Goal: Use online tool/utility: Utilize a website feature to perform a specific function

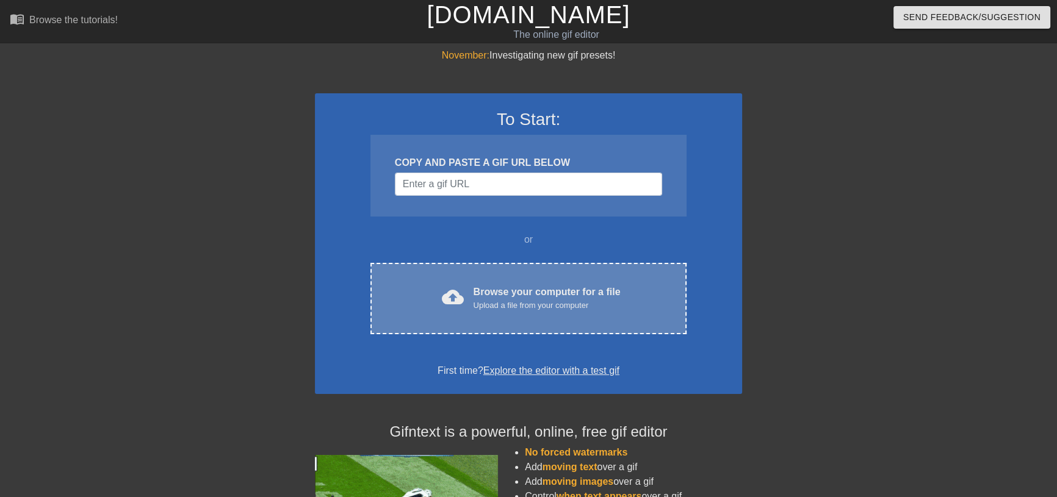
click at [509, 293] on div "Browse your computer for a file Upload a file from your computer" at bounding box center [546, 298] width 147 height 27
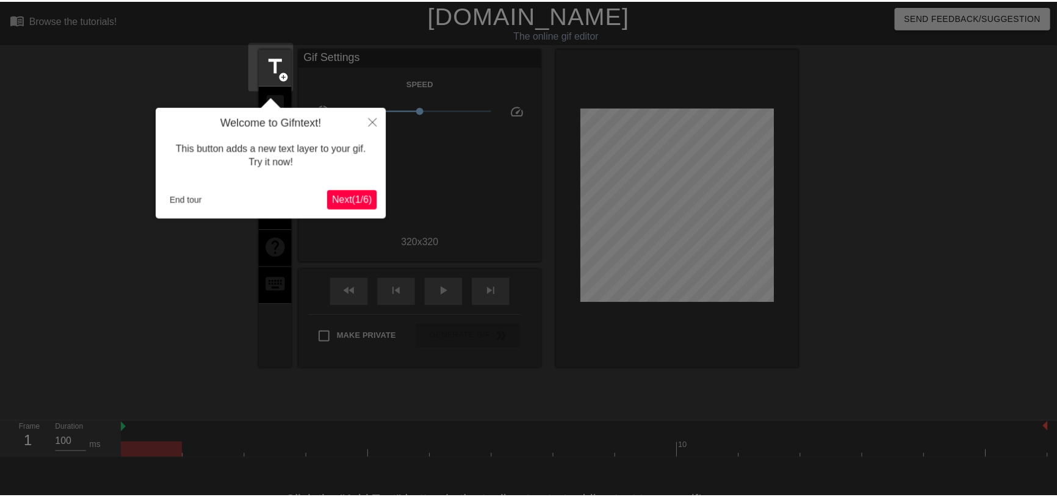
scroll to position [30, 0]
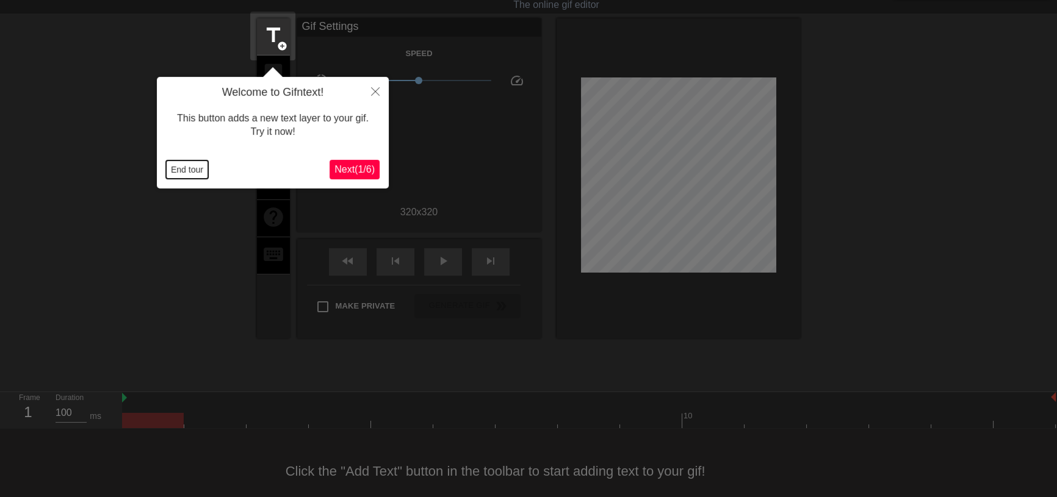
click at [177, 170] on button "End tour" at bounding box center [187, 169] width 42 height 18
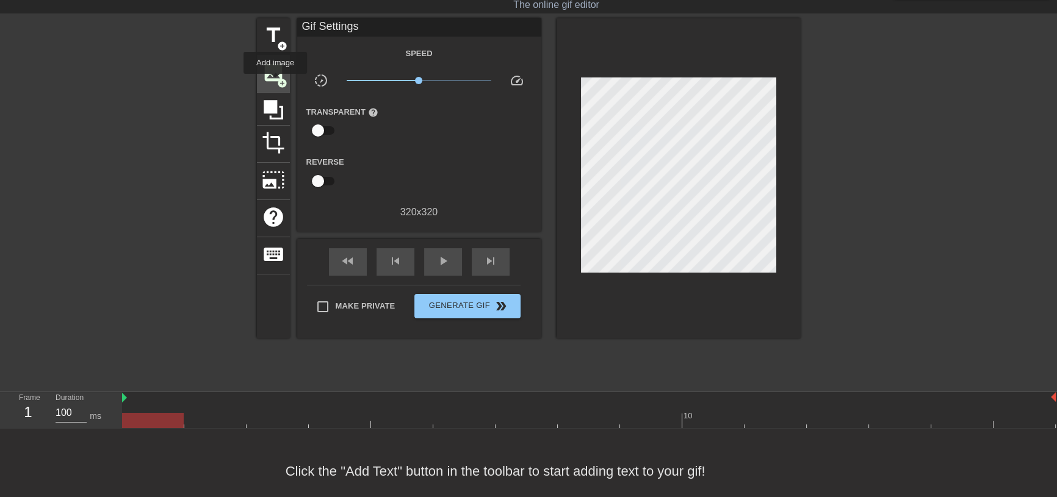
click at [275, 82] on span "image" at bounding box center [273, 72] width 23 height 23
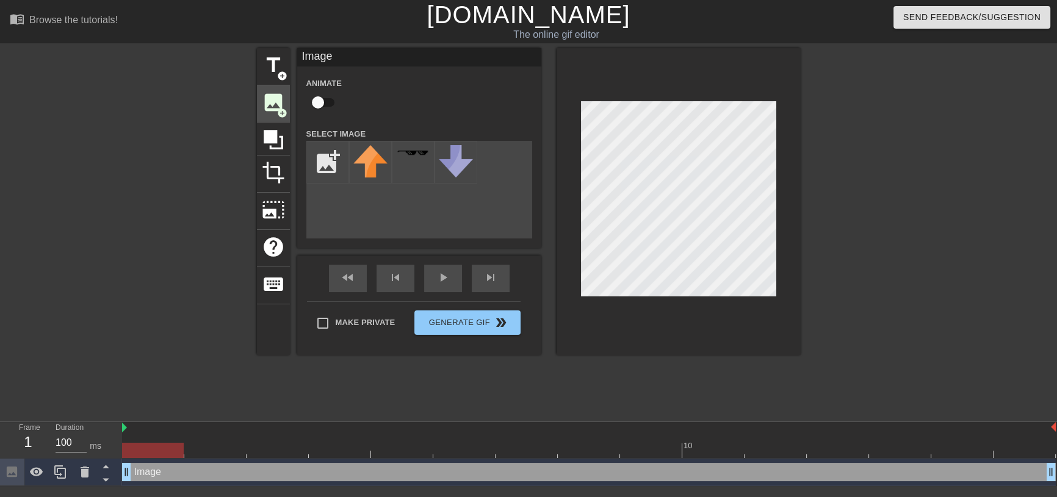
scroll to position [0, 0]
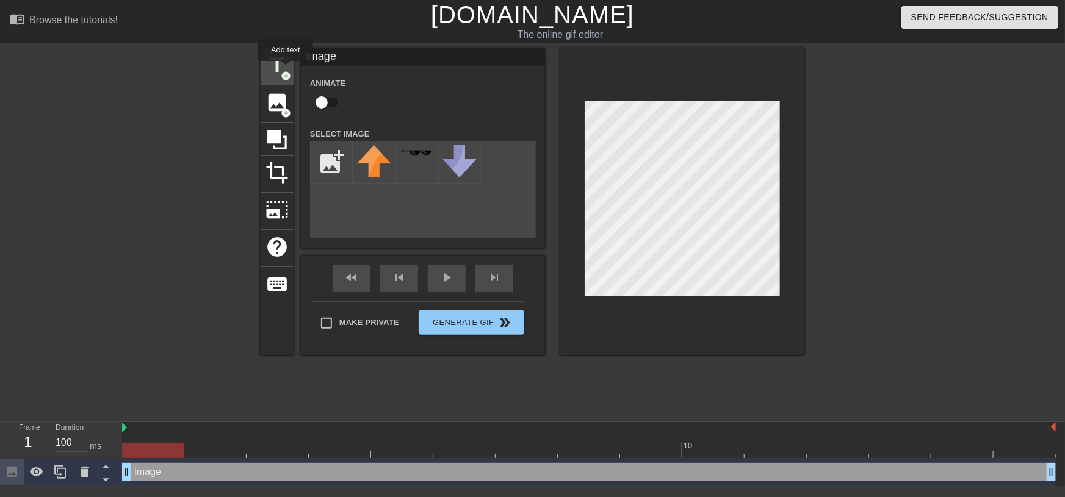
click at [286, 71] on span "add_circle" at bounding box center [286, 76] width 10 height 10
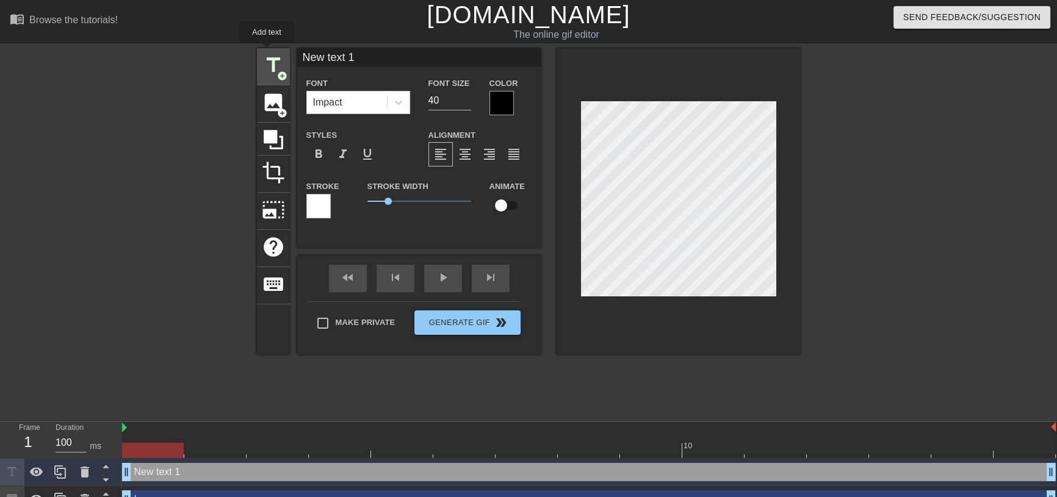
drag, startPoint x: 366, startPoint y: 54, endPoint x: 267, endPoint y: 52, distance: 99.5
click at [267, 52] on div "title add_circle image add_circle crop photo_size_select_large help keyboard Ne…" at bounding box center [529, 201] width 544 height 307
type input """
click at [300, 54] on input "Not My Problem"" at bounding box center [419, 57] width 244 height 18
type input ""Not My Problem""
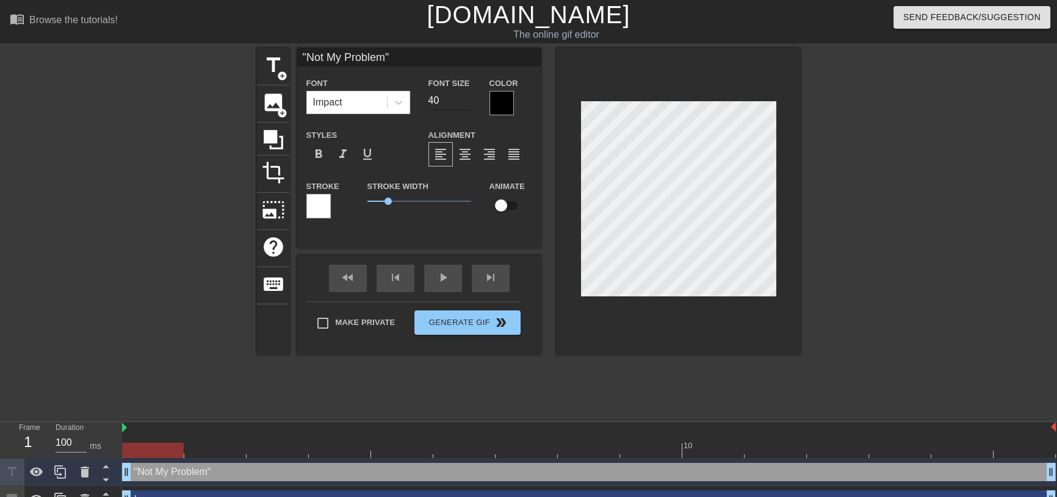
click at [441, 100] on input "40" at bounding box center [449, 101] width 43 height 20
type input "39"
click at [463, 103] on input "39" at bounding box center [449, 101] width 43 height 20
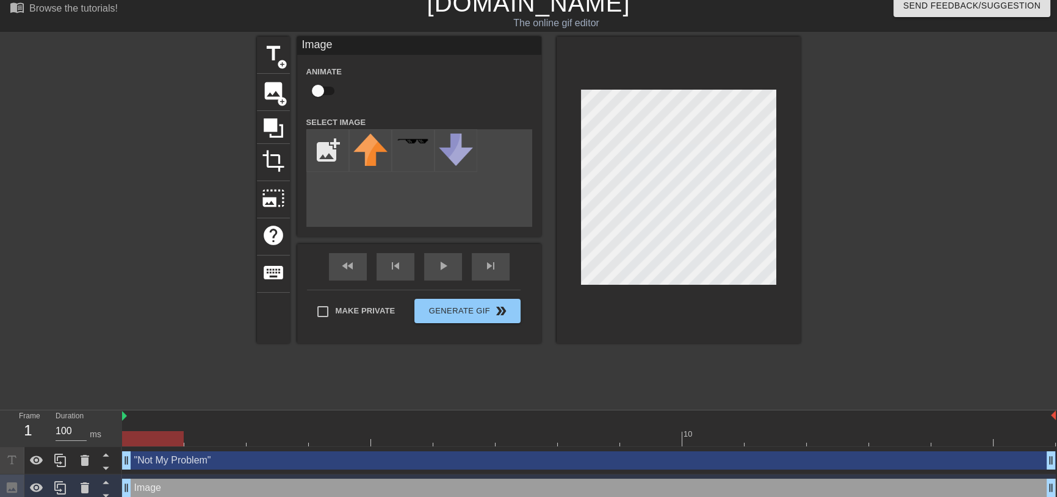
scroll to position [18, 0]
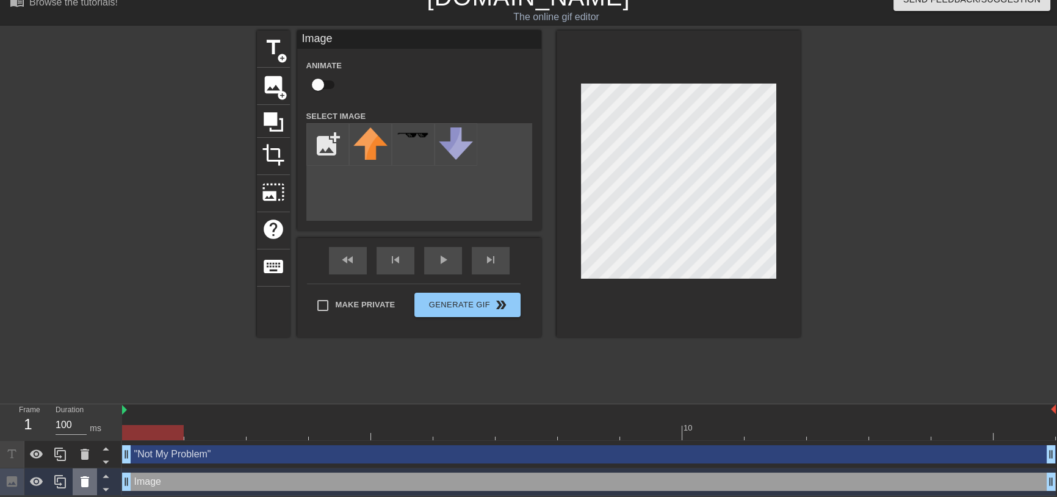
click at [88, 485] on icon at bounding box center [85, 481] width 9 height 11
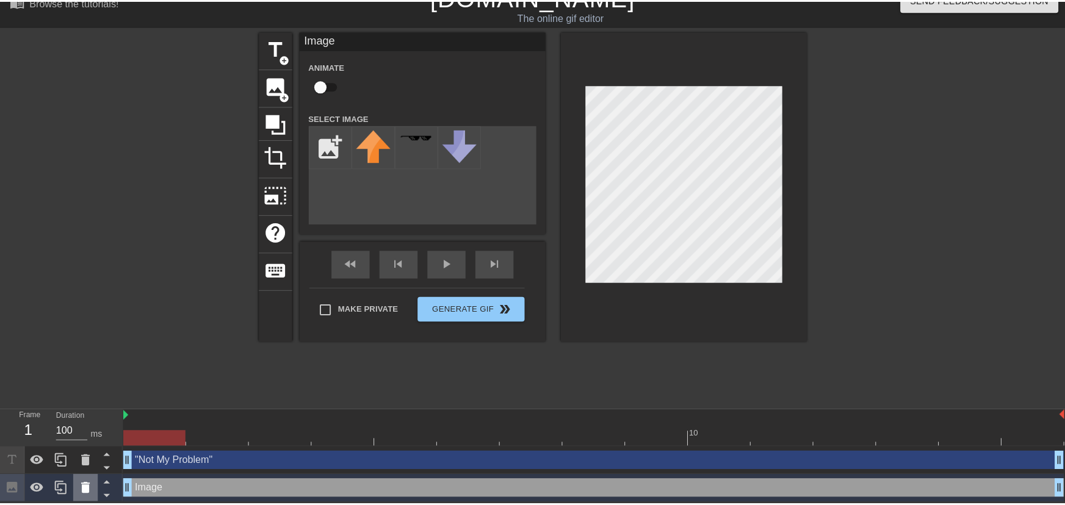
scroll to position [10, 0]
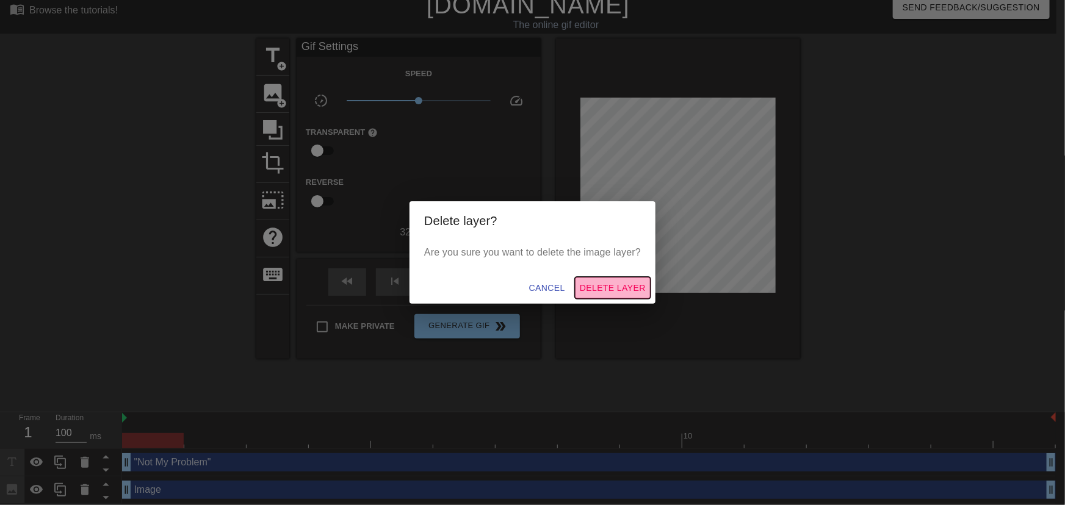
click at [610, 286] on span "Delete Layer" at bounding box center [613, 288] width 66 height 15
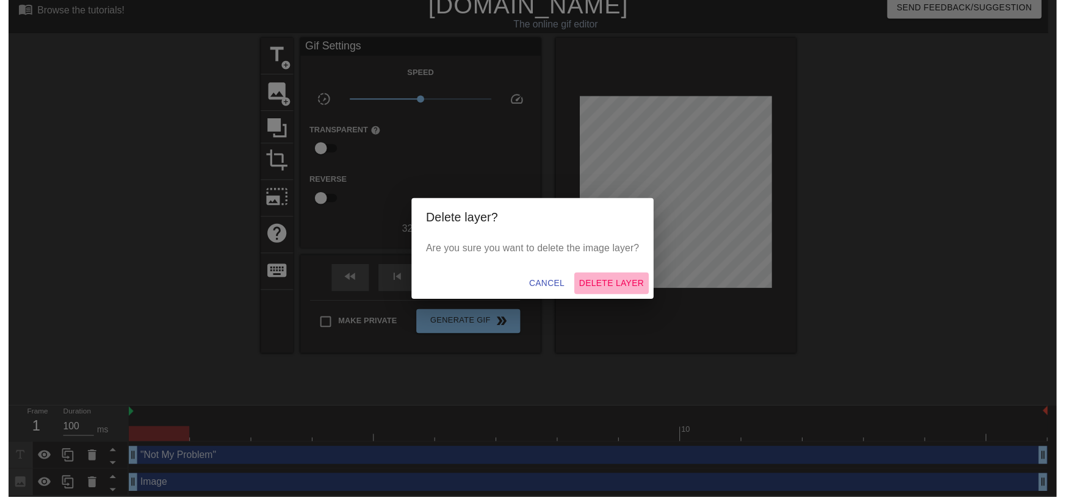
scroll to position [0, 0]
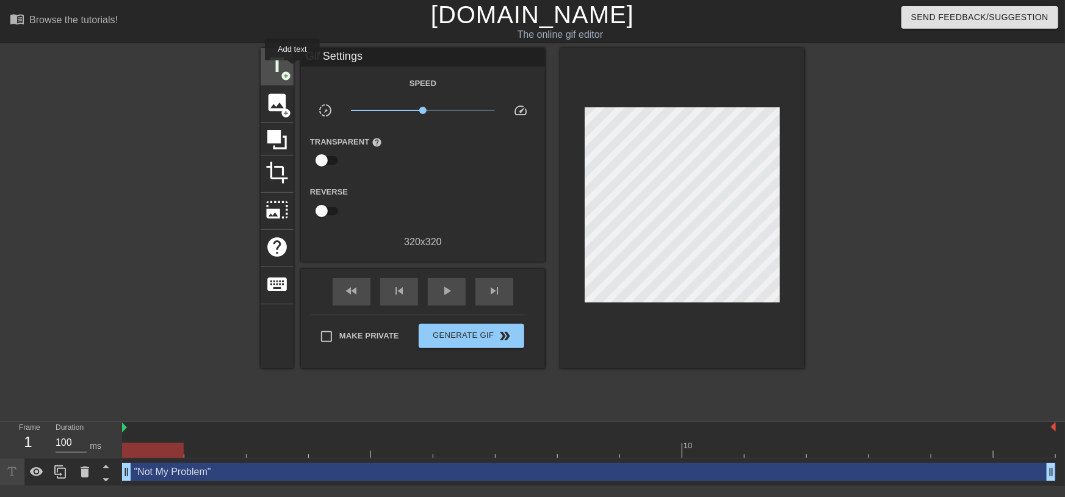
click at [292, 69] on div "title add_circle" at bounding box center [277, 66] width 33 height 37
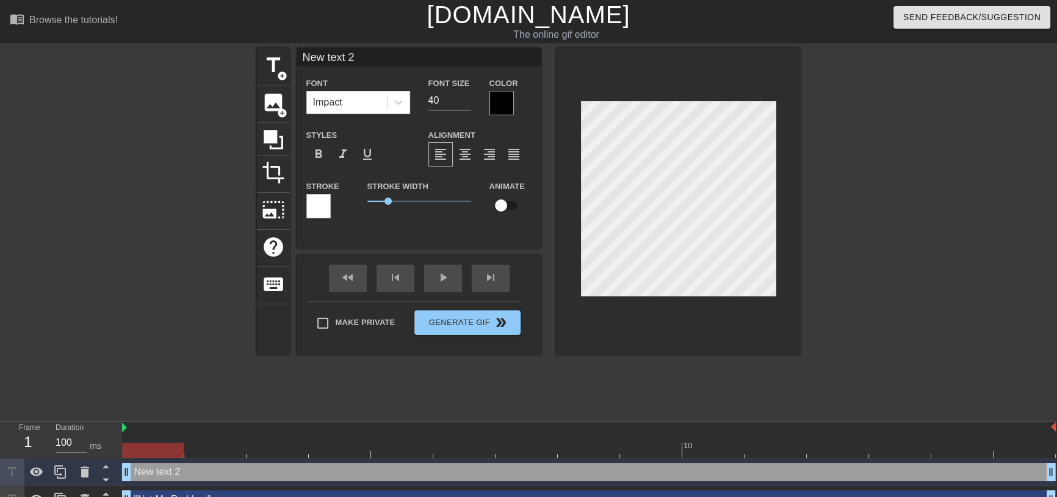
drag, startPoint x: 369, startPoint y: 57, endPoint x: 269, endPoint y: 36, distance: 102.3
click at [269, 36] on div "menu_book Browse the tutorials! Gifntext.com The online gif editor Send Feedbac…" at bounding box center [528, 257] width 1057 height 514
type input "-Varian"
click at [708, 339] on div at bounding box center [678, 201] width 244 height 307
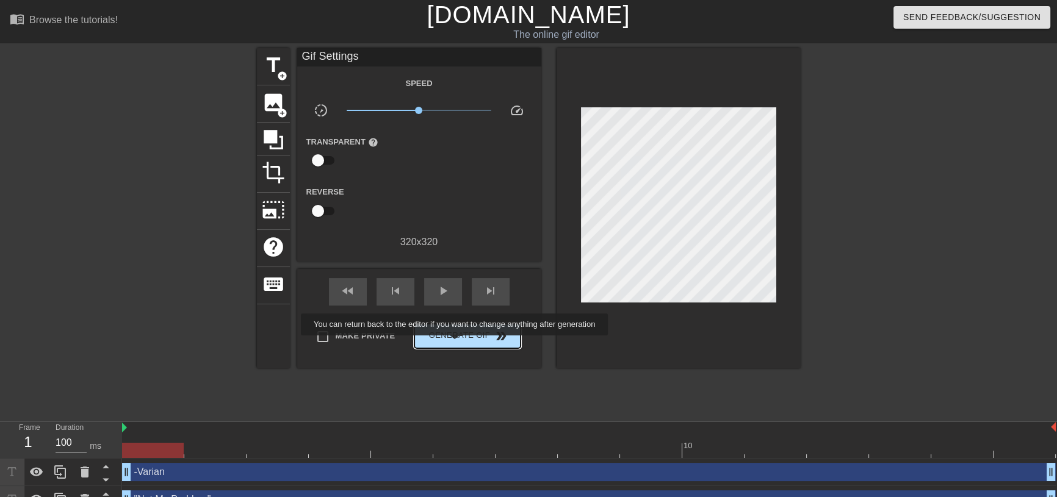
click at [456, 344] on button "Generate Gif double_arrow" at bounding box center [467, 336] width 106 height 24
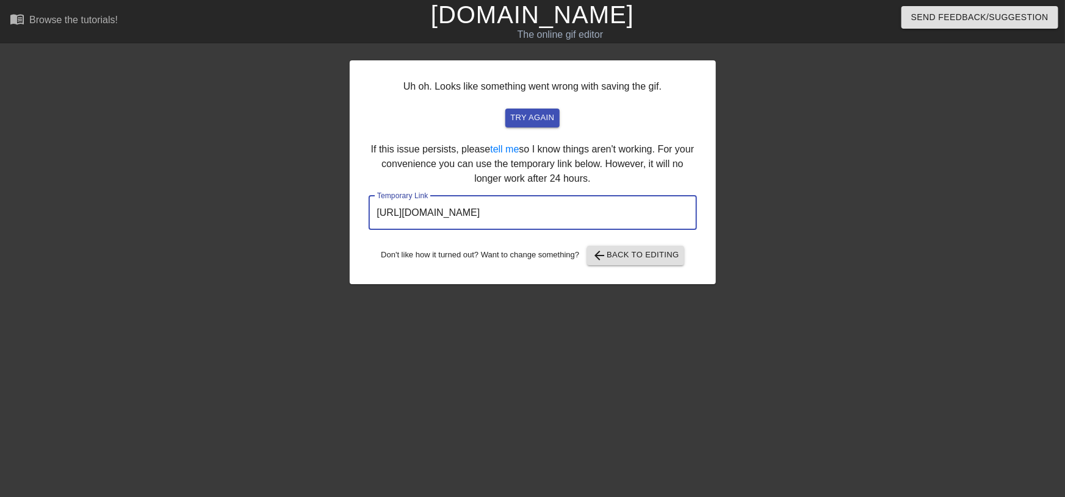
drag, startPoint x: 638, startPoint y: 210, endPoint x: 224, endPoint y: 197, distance: 414.5
click at [224, 197] on div "Uh oh. Looks like something went wrong with saving the gif. try again If this i…" at bounding box center [532, 231] width 1065 height 366
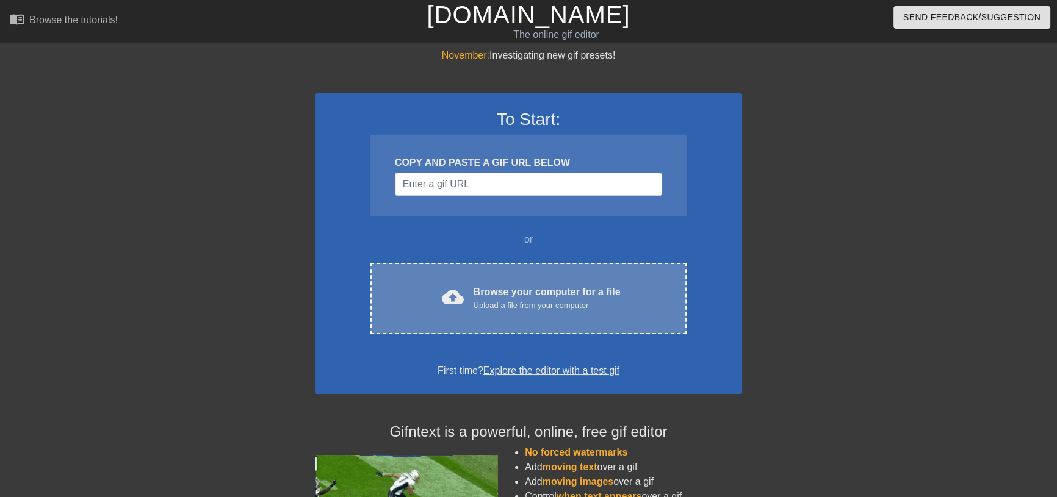
click at [514, 292] on div "Browse your computer for a file Upload a file from your computer" at bounding box center [546, 298] width 147 height 27
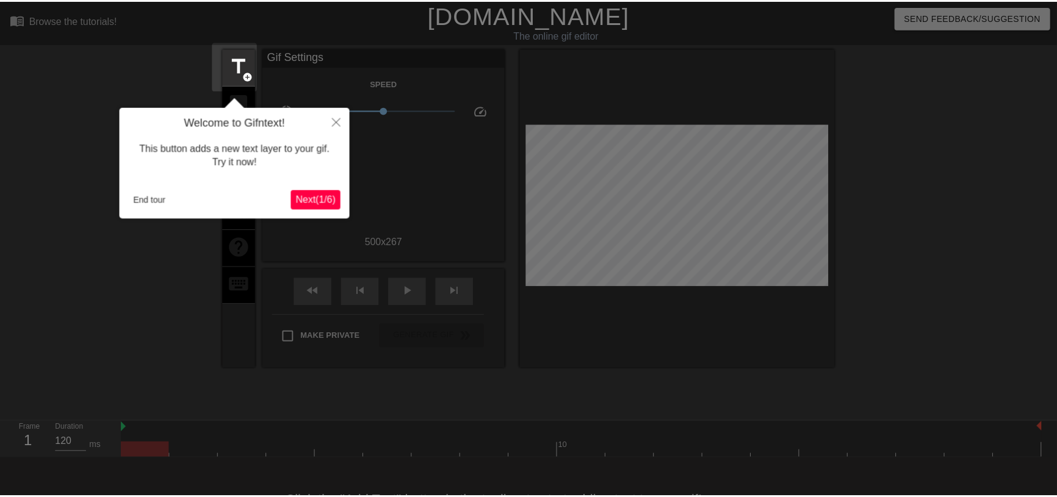
scroll to position [30, 0]
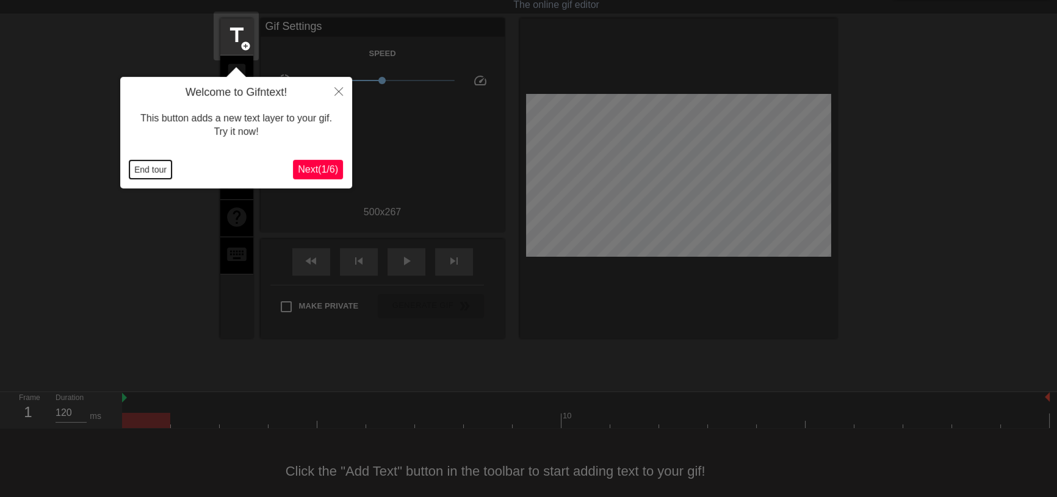
click at [145, 176] on button "End tour" at bounding box center [150, 169] width 42 height 18
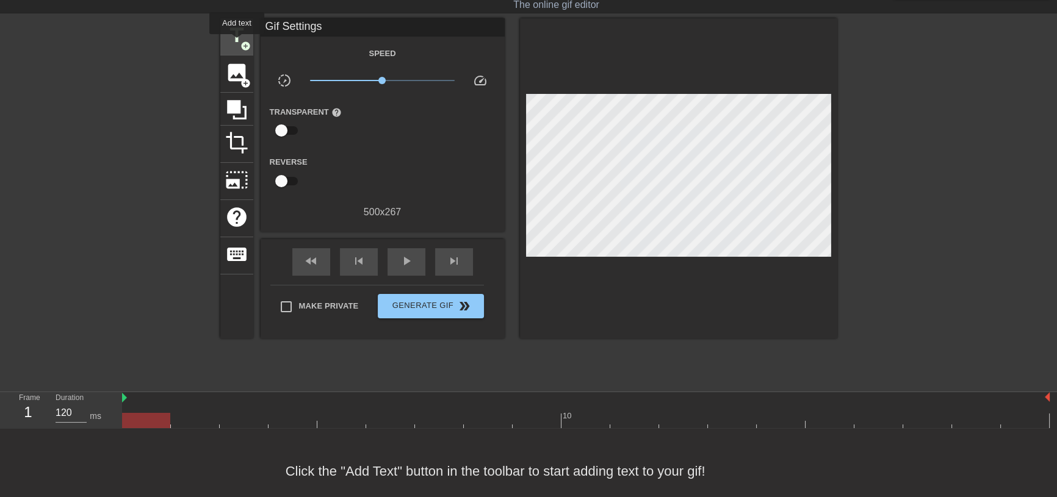
click at [234, 42] on span "title" at bounding box center [236, 35] width 23 height 23
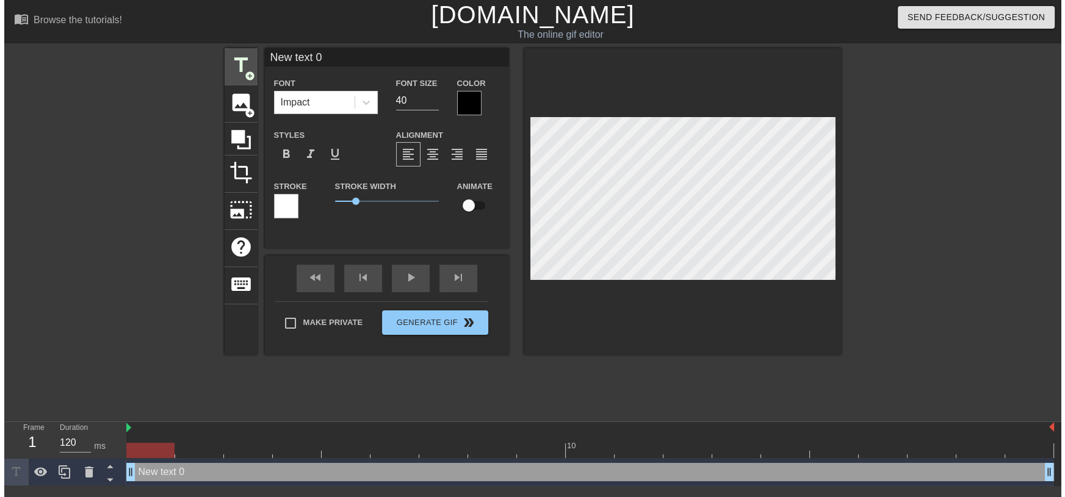
scroll to position [0, 0]
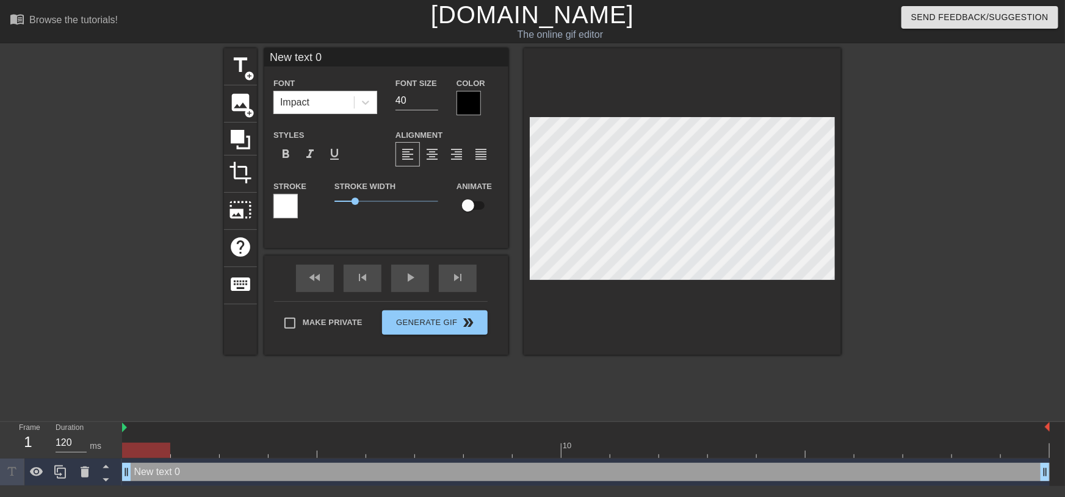
drag, startPoint x: 356, startPoint y: 56, endPoint x: 229, endPoint y: 43, distance: 128.2
click at [229, 43] on div "menu_book Browse the tutorials! [DOMAIN_NAME] The online gif editor Send Feedba…" at bounding box center [532, 243] width 1065 height 486
type input "CSRs"
click at [436, 103] on input "39" at bounding box center [416, 101] width 43 height 20
click at [436, 103] on input "38" at bounding box center [416, 101] width 43 height 20
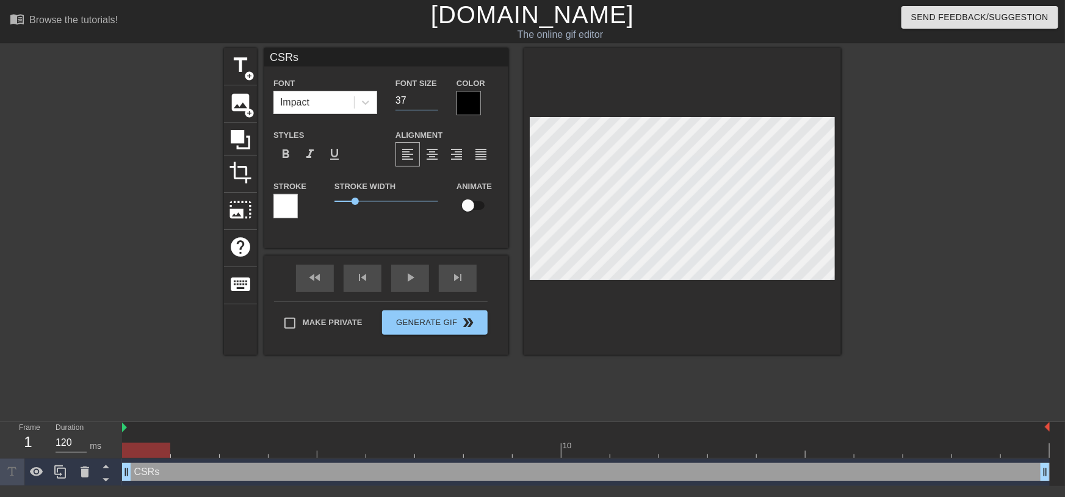
click at [436, 103] on input "37" at bounding box center [416, 101] width 43 height 20
type input "36"
click at [436, 103] on input "36" at bounding box center [416, 101] width 43 height 20
click at [241, 66] on span "title" at bounding box center [240, 65] width 23 height 23
type input "New text 1"
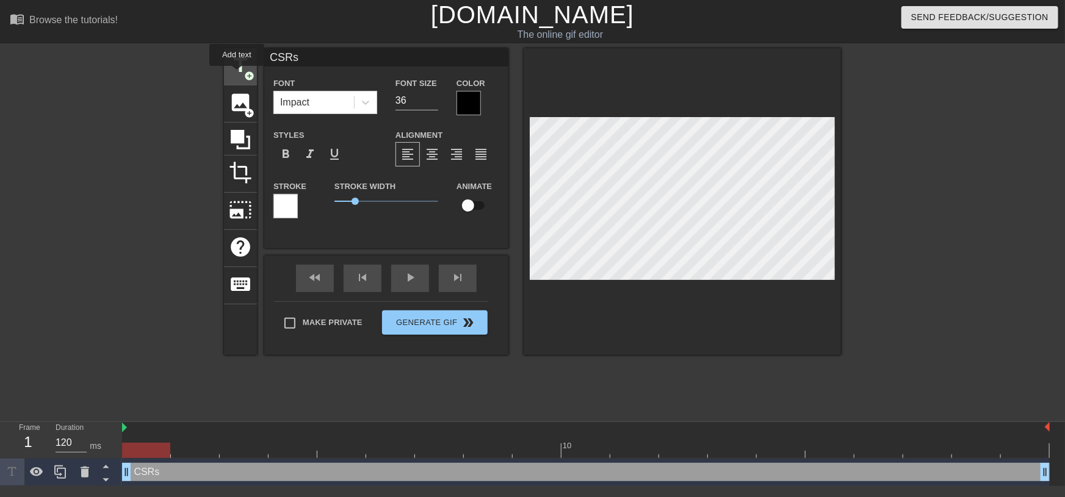
type input "40"
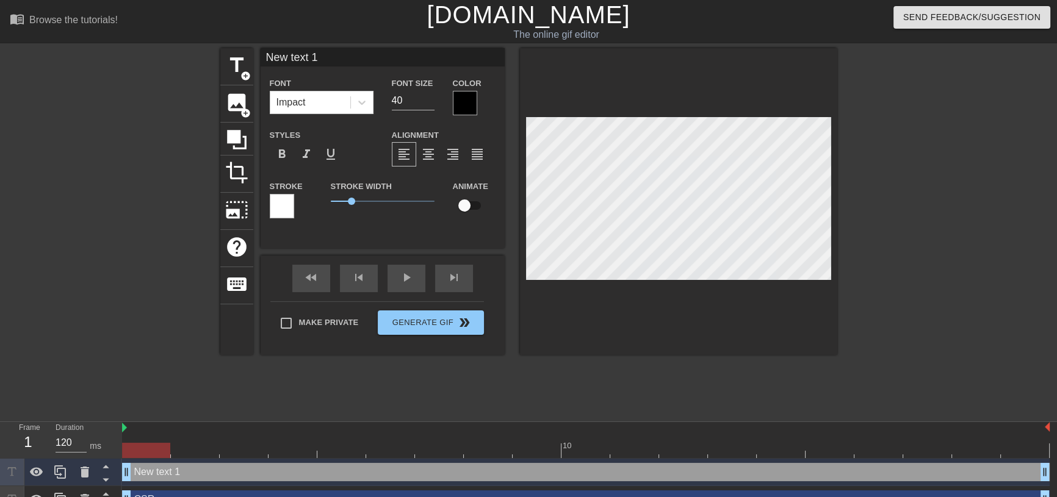
drag, startPoint x: 318, startPoint y: 56, endPoint x: 218, endPoint y: 48, distance: 101.0
click at [218, 48] on div "title add_circle image add_circle crop photo_size_select_large help keyboard Ne…" at bounding box center [528, 231] width 1057 height 366
type input "RADGPT"
click at [468, 108] on div at bounding box center [465, 103] width 24 height 24
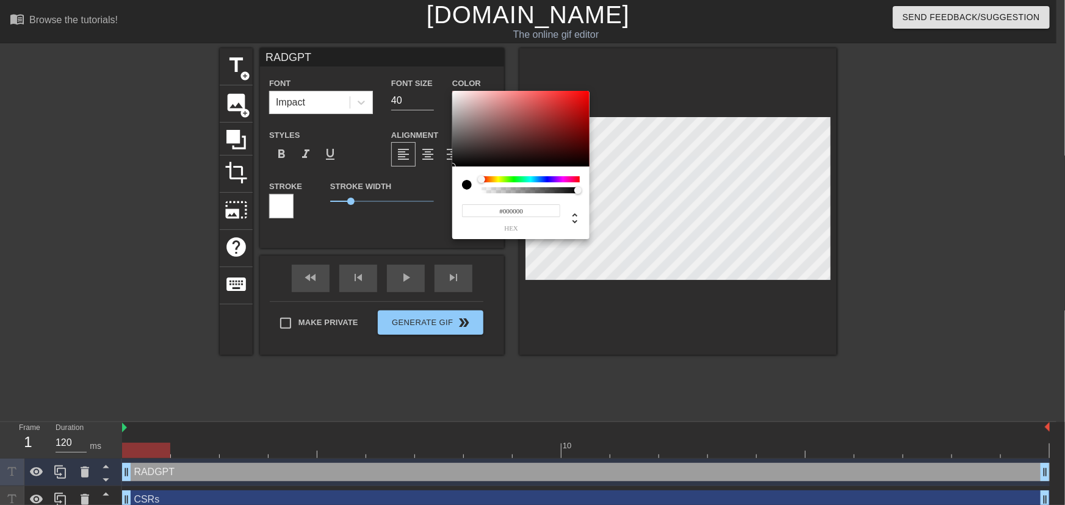
click at [529, 178] on div at bounding box center [530, 179] width 98 height 6
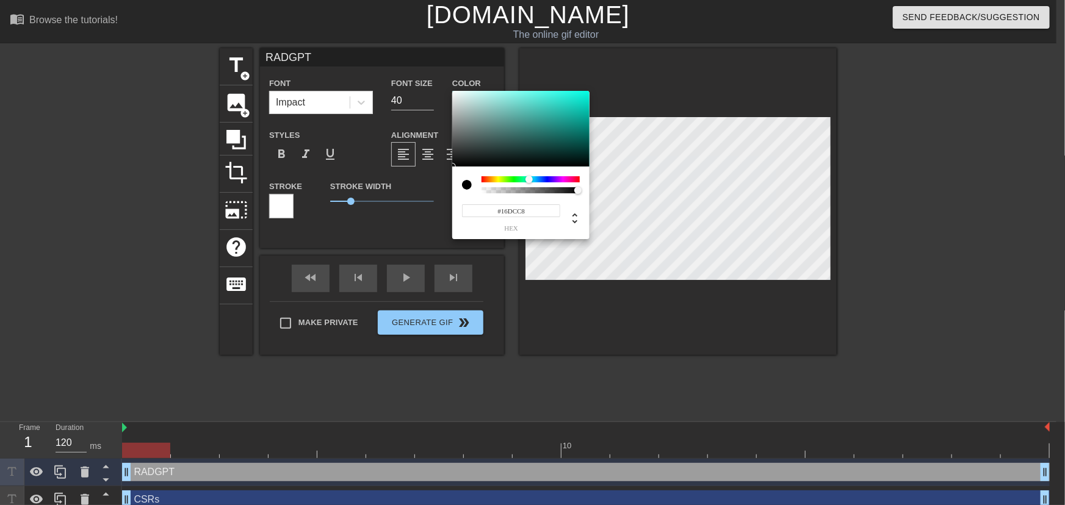
type input "#16DECA"
click at [576, 101] on div at bounding box center [520, 129] width 137 height 76
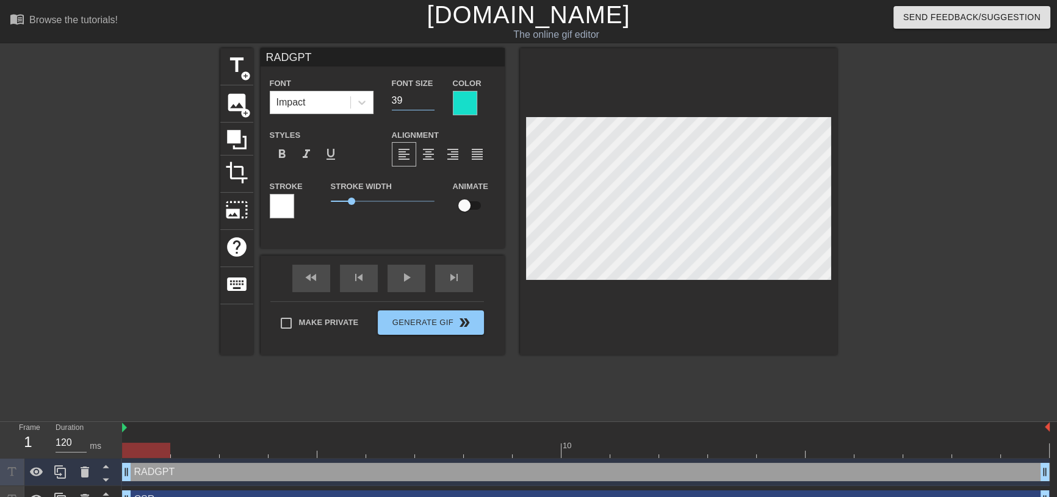
click at [429, 103] on input "39" at bounding box center [413, 101] width 43 height 20
click at [429, 103] on input "38" at bounding box center [413, 101] width 43 height 20
click at [429, 103] on input "37" at bounding box center [413, 101] width 43 height 20
click at [429, 103] on input "36" at bounding box center [413, 101] width 43 height 20
click at [429, 103] on input "35" at bounding box center [413, 101] width 43 height 20
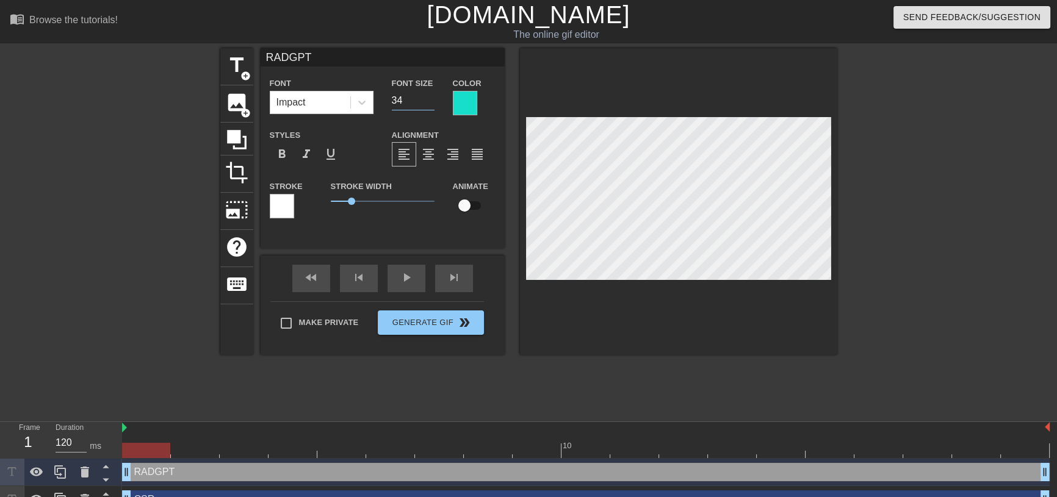
click at [429, 103] on input "34" at bounding box center [413, 101] width 43 height 20
click at [429, 103] on input "33" at bounding box center [413, 101] width 43 height 20
click at [429, 103] on input "32" at bounding box center [413, 101] width 43 height 20
type input "31"
click at [429, 103] on input "31" at bounding box center [413, 101] width 43 height 20
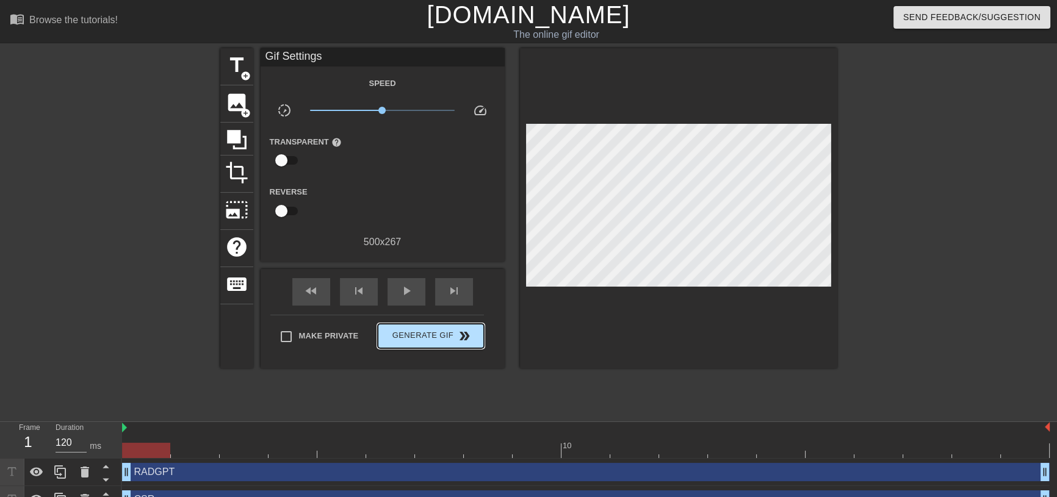
click at [432, 315] on div "Make Private Generate Gif double_arrow" at bounding box center [377, 339] width 214 height 48
click at [439, 336] on span "Generate Gif double_arrow" at bounding box center [431, 336] width 96 height 15
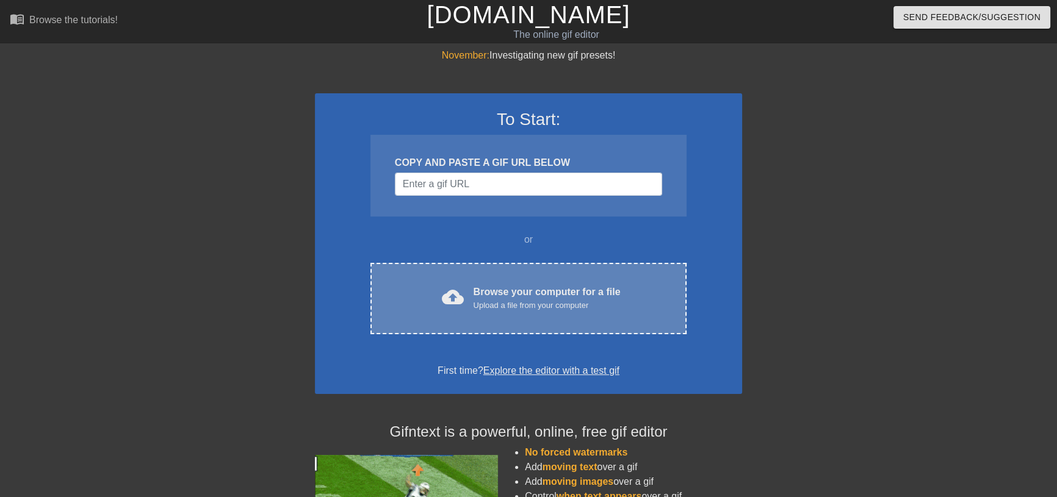
click at [502, 285] on div "Browse your computer for a file Upload a file from your computer" at bounding box center [546, 298] width 147 height 27
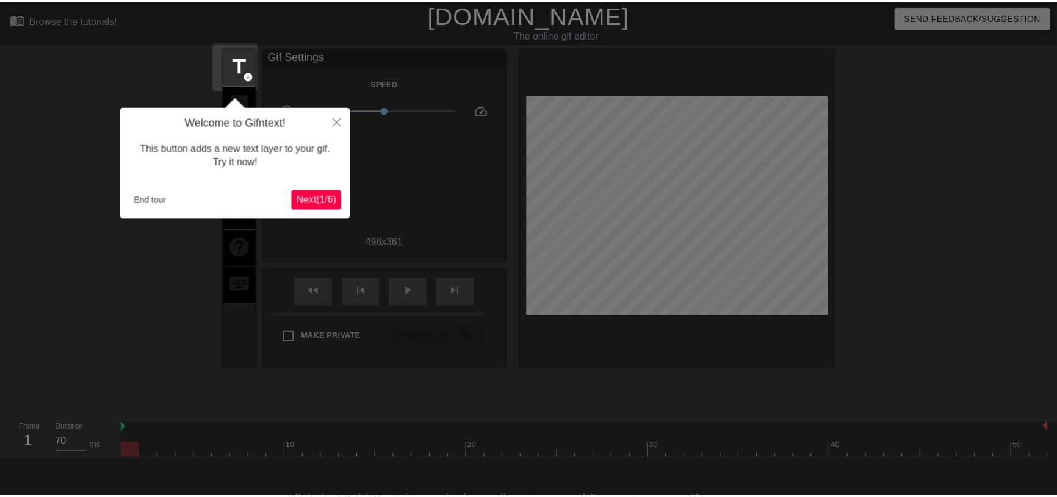
scroll to position [30, 0]
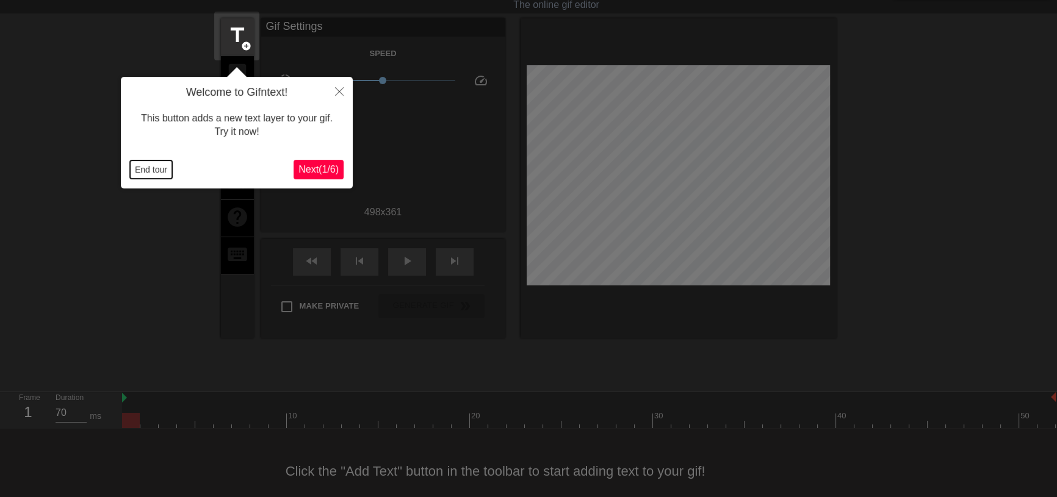
click at [146, 172] on button "End tour" at bounding box center [151, 169] width 42 height 18
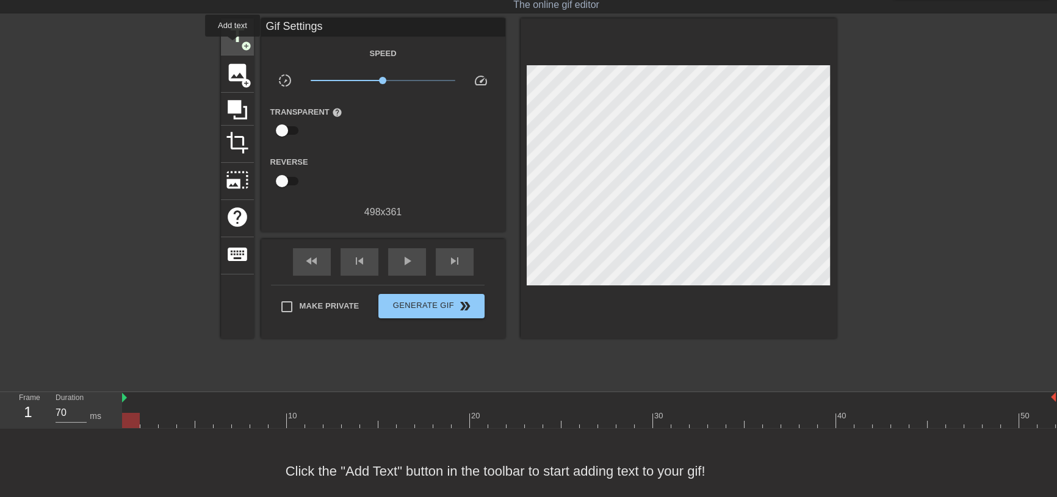
click at [244, 41] on span "add_circle" at bounding box center [246, 46] width 10 height 10
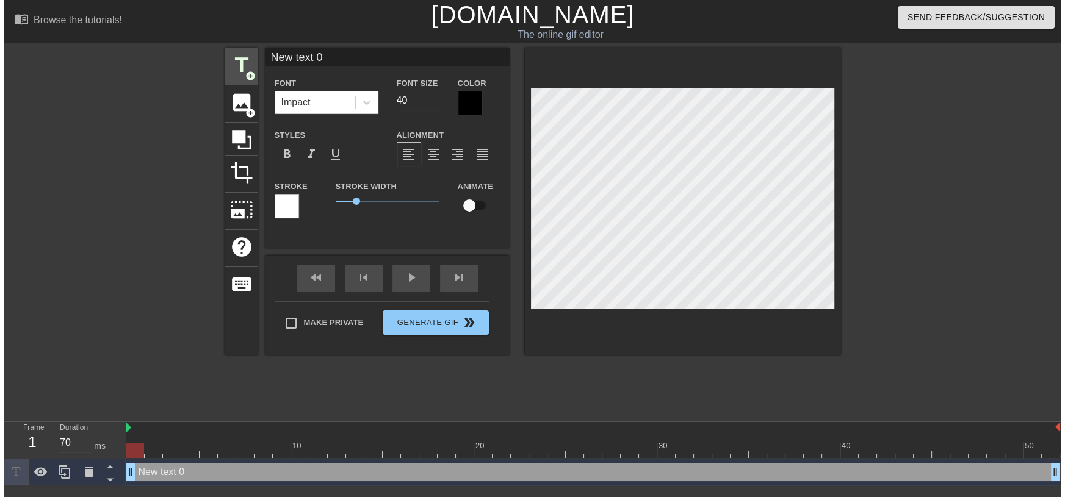
scroll to position [0, 0]
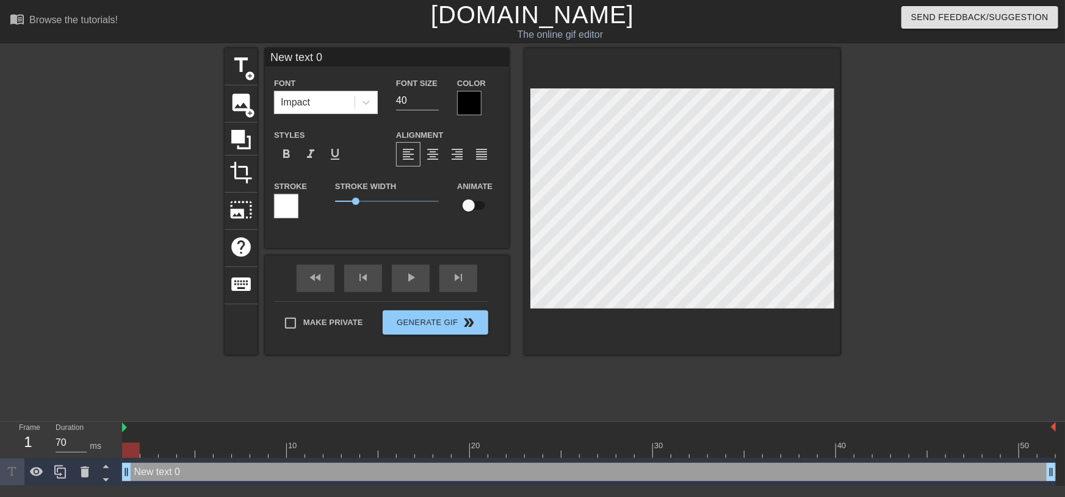
drag, startPoint x: 488, startPoint y: 57, endPoint x: 146, endPoint y: 50, distance: 342.3
click at [146, 50] on div "title add_circle image add_circle crop photo_size_select_large help keyboard Ne…" at bounding box center [532, 231] width 1065 height 366
type input "RADGPT"
click at [476, 104] on div at bounding box center [469, 103] width 24 height 24
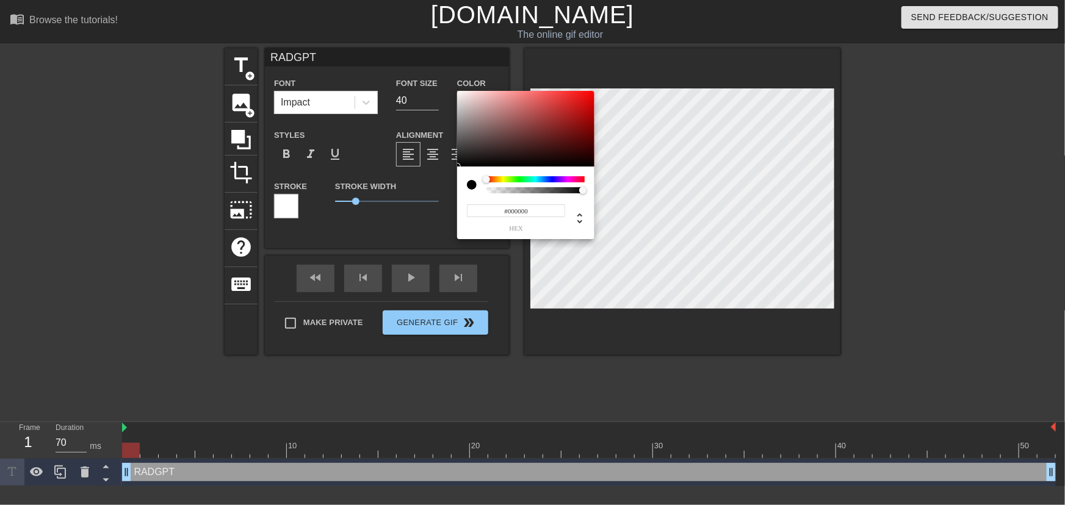
click at [533, 179] on div at bounding box center [535, 179] width 98 height 6
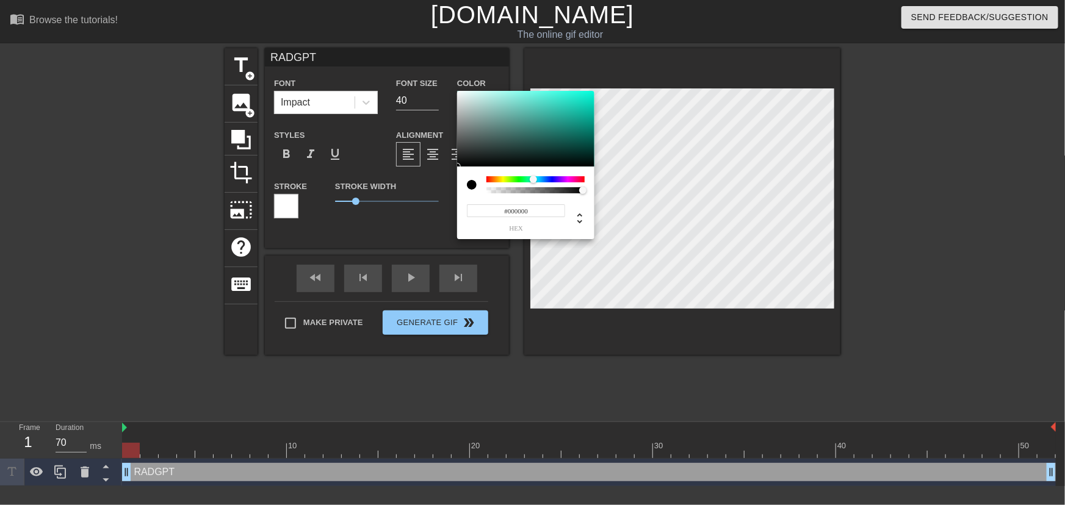
type input "#06F3D2"
click at [591, 95] on div at bounding box center [525, 129] width 137 height 76
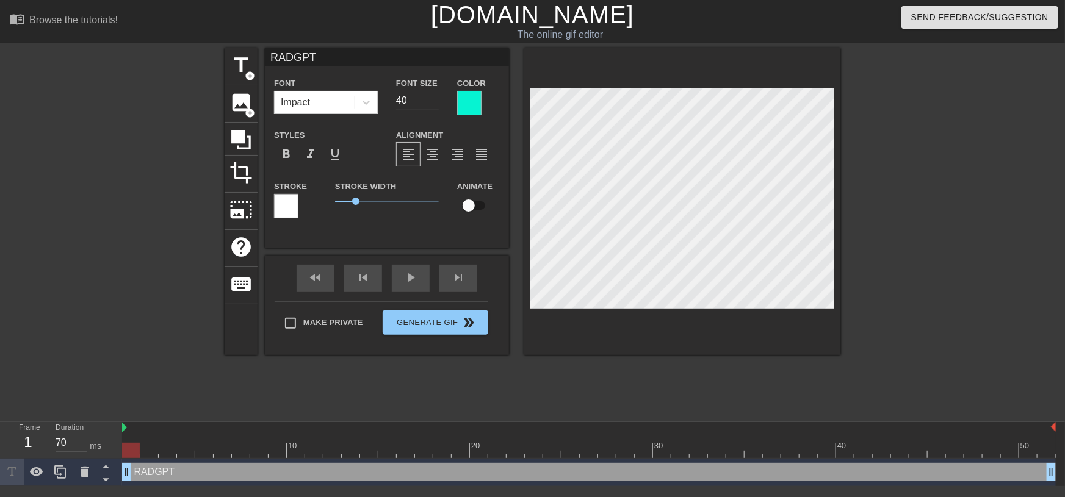
click at [289, 204] on div at bounding box center [286, 206] width 24 height 24
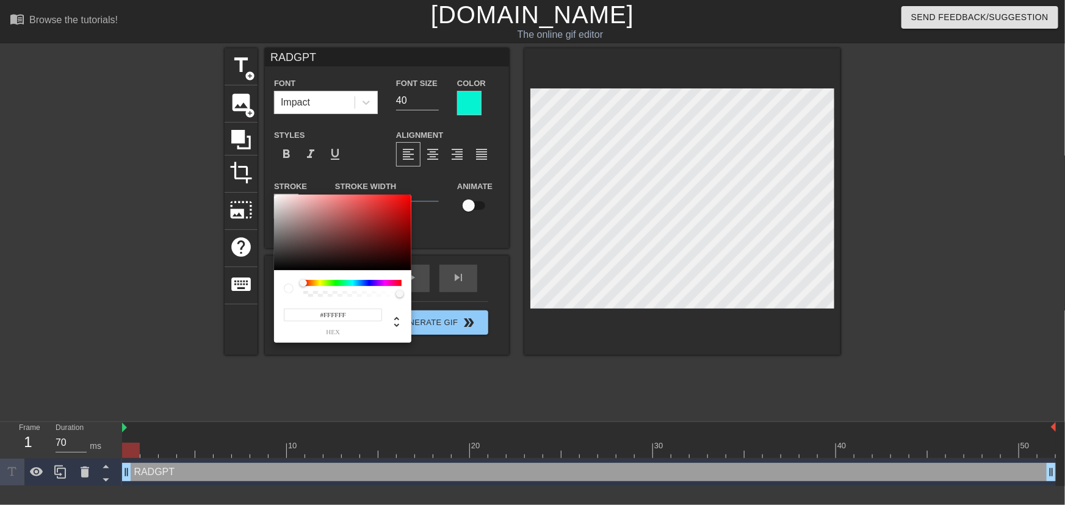
type input "#6D6868"
click at [281, 238] on div at bounding box center [342, 233] width 137 height 76
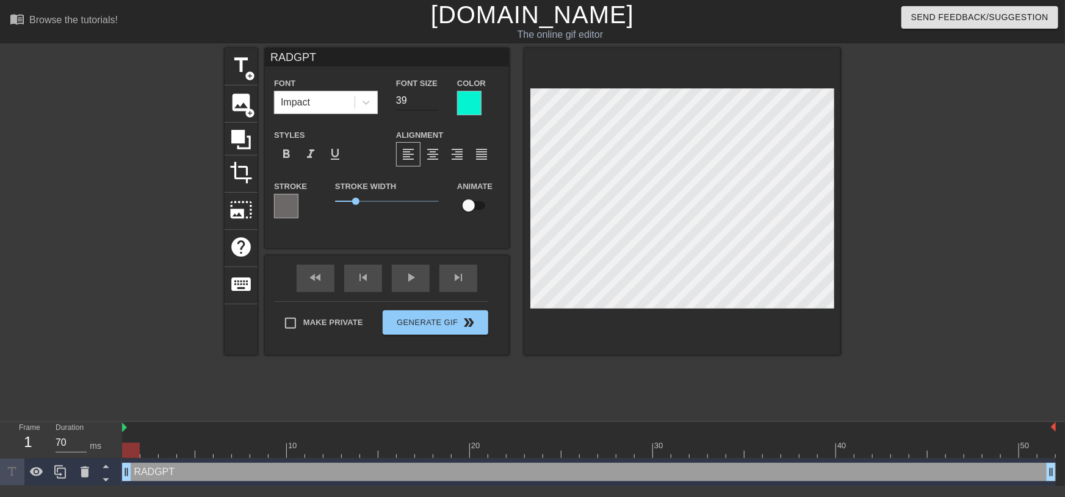
click at [433, 105] on input "39" at bounding box center [417, 101] width 43 height 20
click at [433, 105] on input "38" at bounding box center [417, 101] width 43 height 20
click at [433, 105] on input "37" at bounding box center [417, 101] width 43 height 20
type input "36"
click at [433, 105] on input "36" at bounding box center [417, 101] width 43 height 20
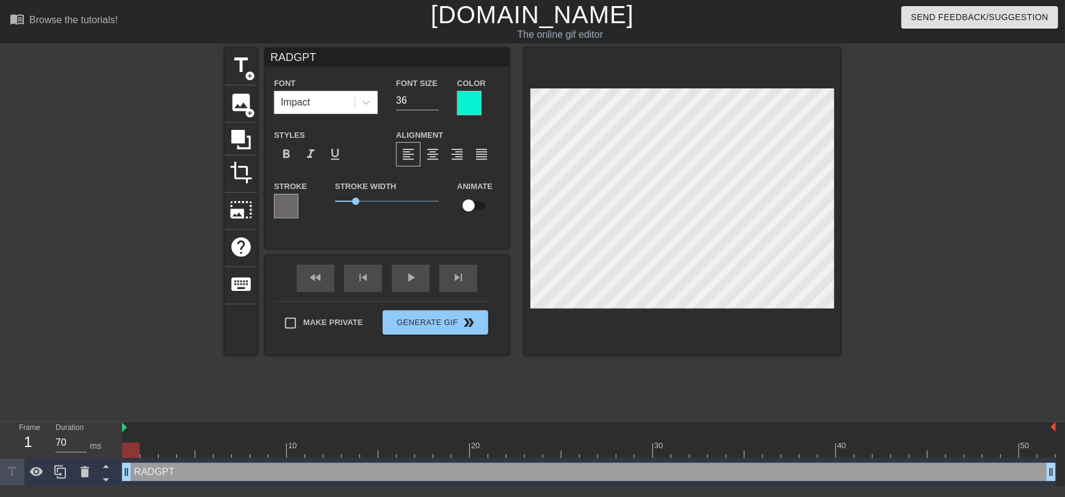
scroll to position [1, 2]
click at [432, 101] on input "35" at bounding box center [417, 101] width 43 height 20
click at [432, 101] on input "34" at bounding box center [417, 101] width 43 height 20
click at [432, 101] on input "33" at bounding box center [417, 101] width 43 height 20
click at [432, 101] on input "32" at bounding box center [417, 101] width 43 height 20
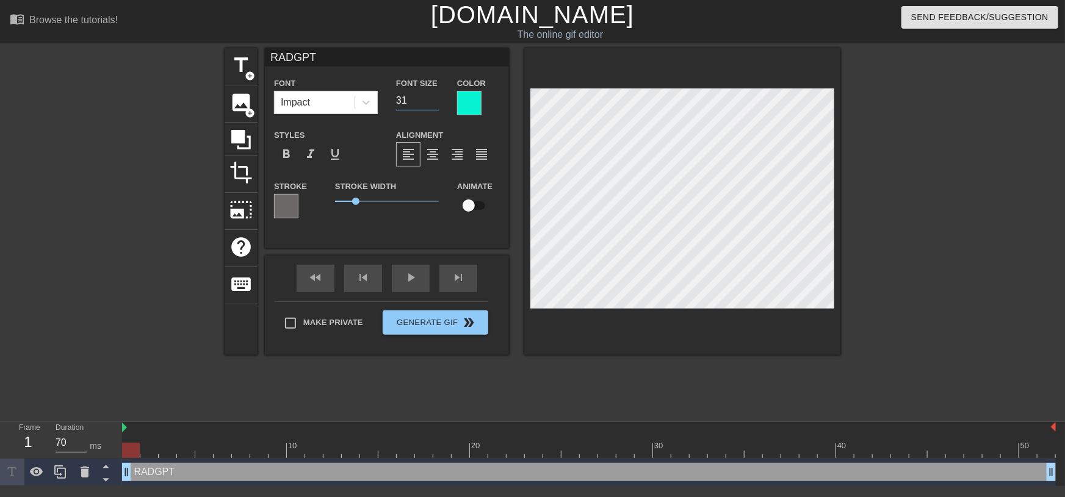
click at [432, 101] on input "31" at bounding box center [417, 101] width 43 height 20
click at [432, 101] on input "30" at bounding box center [417, 101] width 43 height 20
click at [433, 106] on input "29" at bounding box center [417, 101] width 43 height 20
click at [433, 106] on input "28" at bounding box center [417, 101] width 43 height 20
click at [433, 106] on input "27" at bounding box center [417, 101] width 43 height 20
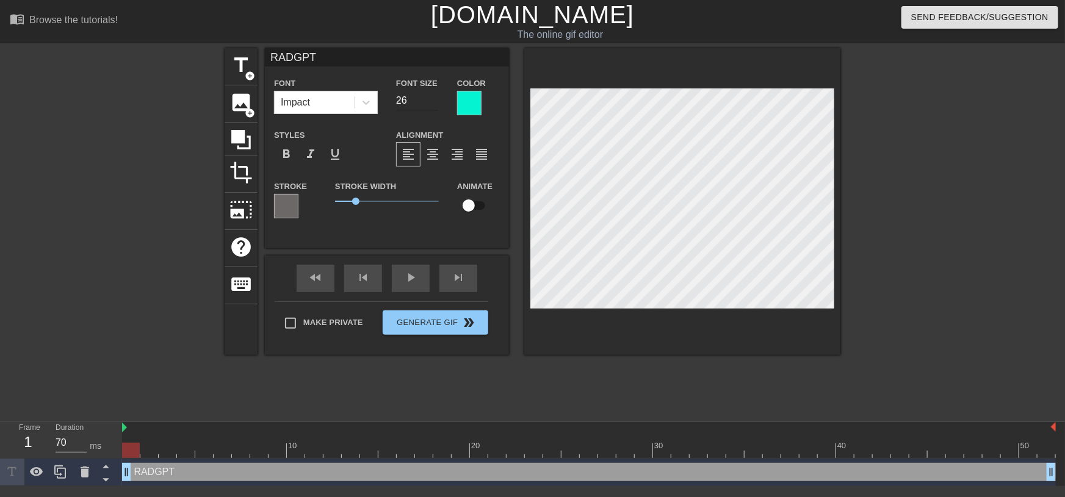
click at [433, 103] on input "26" at bounding box center [417, 101] width 43 height 20
click at [433, 103] on input "25" at bounding box center [417, 101] width 43 height 20
type input "24"
click at [433, 103] on input "24" at bounding box center [417, 101] width 43 height 20
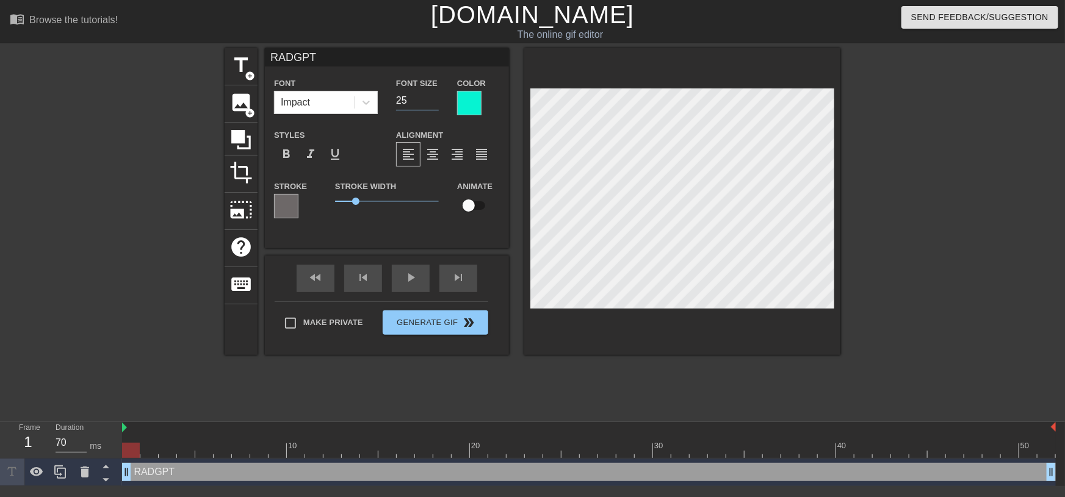
type input "25"
click at [433, 98] on input "25" at bounding box center [417, 101] width 43 height 20
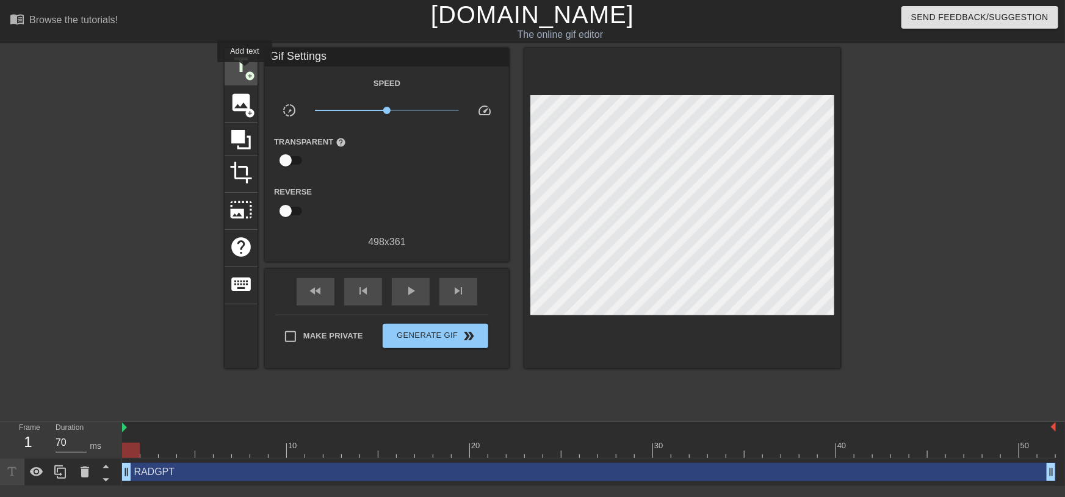
click at [243, 69] on span "title" at bounding box center [240, 65] width 23 height 23
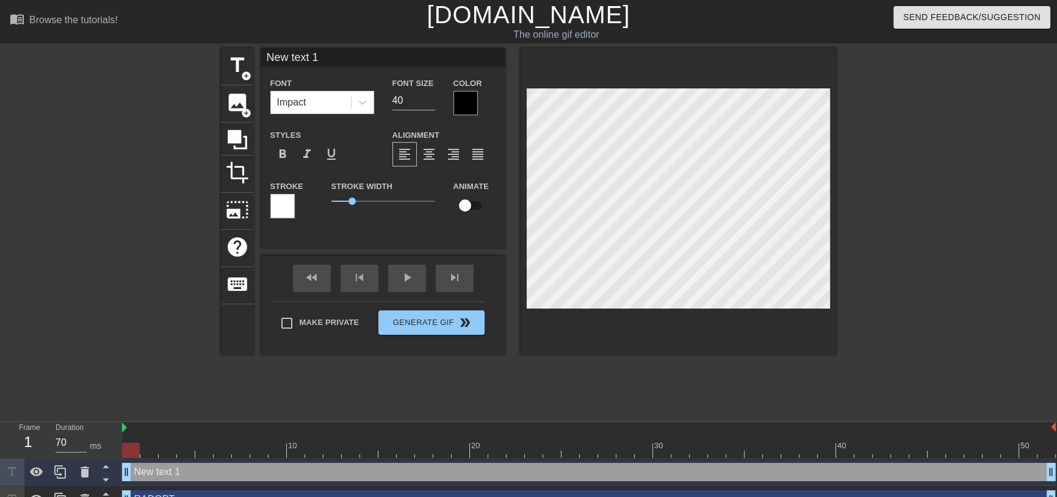
drag, startPoint x: 340, startPoint y: 57, endPoint x: 53, endPoint y: 38, distance: 287.4
click at [52, 36] on div "menu_book Browse the tutorials! Gifntext.com The online gif editor Send Feedbac…" at bounding box center [528, 257] width 1057 height 514
type input "CSRs"
click at [415, 323] on button "Generate Gif double_arrow" at bounding box center [431, 323] width 106 height 24
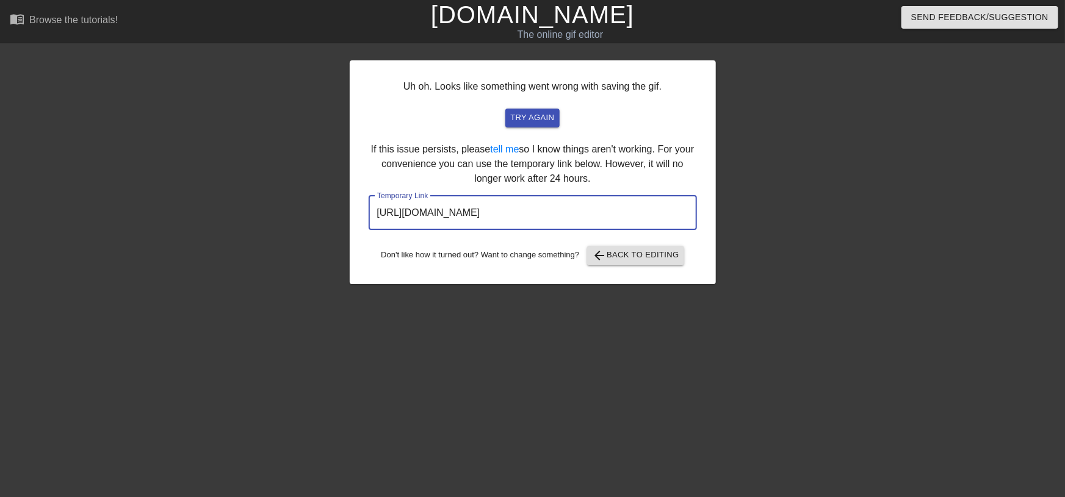
drag, startPoint x: 638, startPoint y: 218, endPoint x: 334, endPoint y: 214, distance: 303.2
click at [334, 214] on div "Uh oh. Looks like something went wrong with saving the gif. try again If this i…" at bounding box center [532, 231] width 1065 height 366
